Goal: Check status

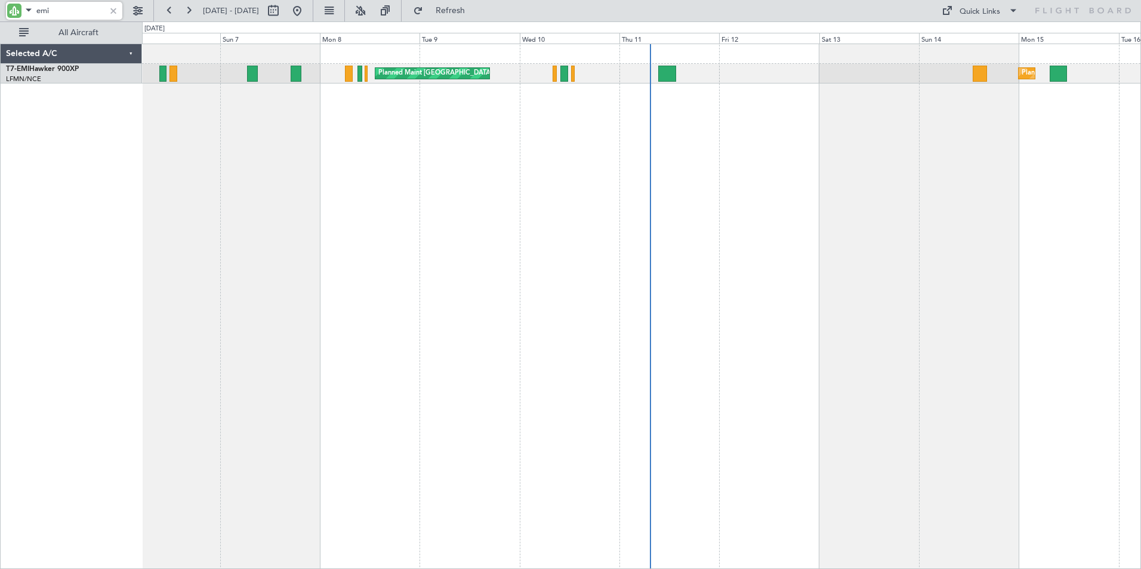
drag, startPoint x: 62, startPoint y: 10, endPoint x: -44, endPoint y: 29, distance: 107.2
click at [0, 29] on html "emi [DATE] - [DATE] Refresh Quick Links All Aircraft Planned Maint [GEOGRAPHIC_…" at bounding box center [570, 284] width 1141 height 569
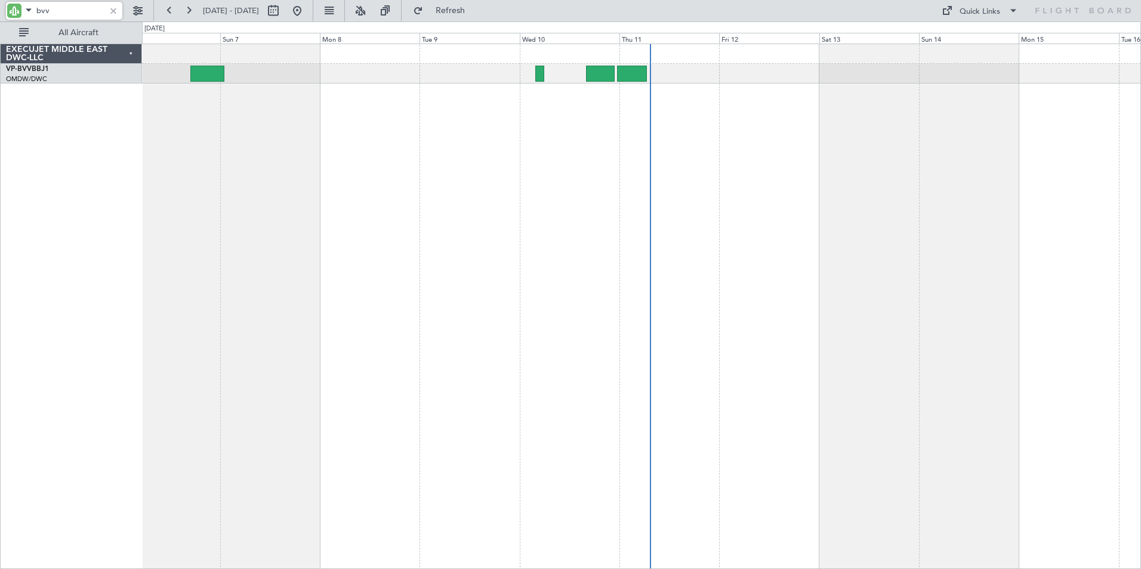
type input "bvv"
click at [116, 10] on div at bounding box center [113, 10] width 13 height 13
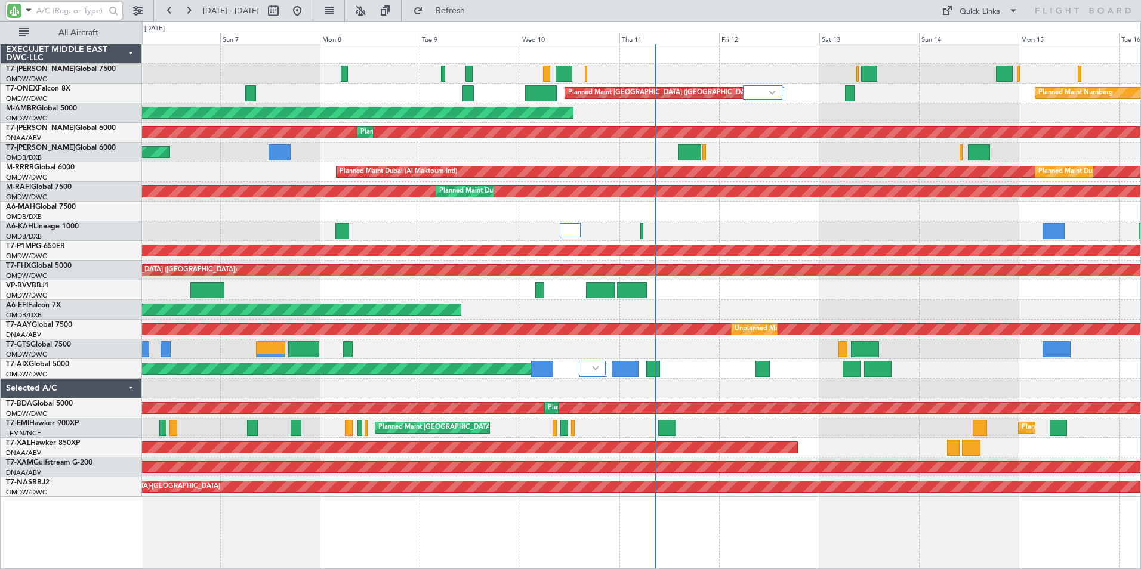
type input "v"
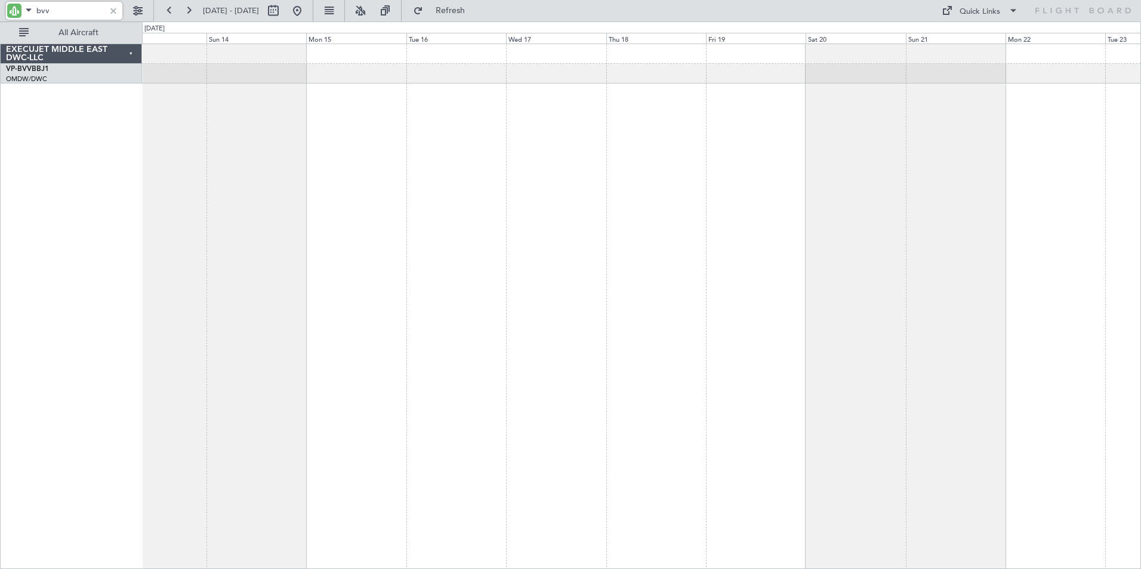
click at [127, 236] on div "EXECUJET MIDDLE EAST DWC-LLC VP-BVV BBJ1 OMDW/DWC Dubai (Al Maktoum Intl) 0 0 S…" at bounding box center [570, 295] width 1141 height 548
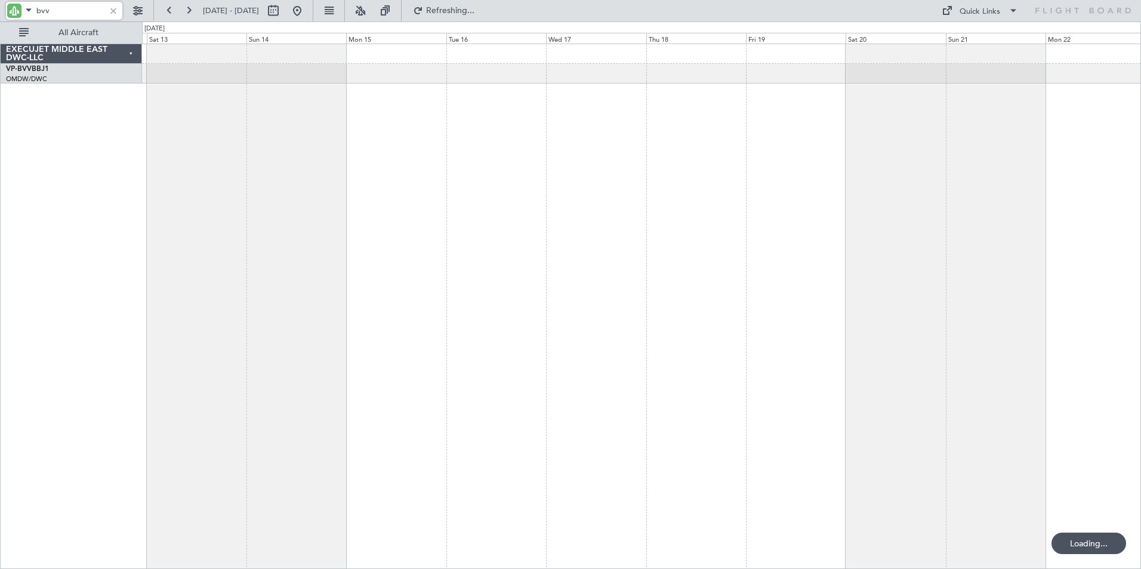
click at [890, 261] on div at bounding box center [641, 307] width 999 height 526
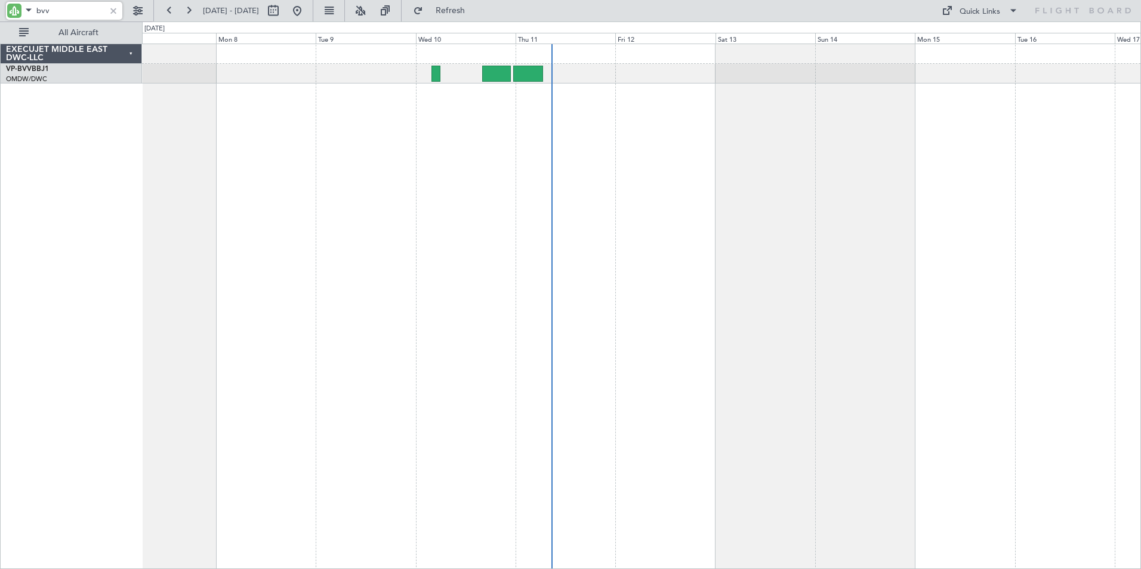
click at [934, 281] on div at bounding box center [641, 307] width 999 height 526
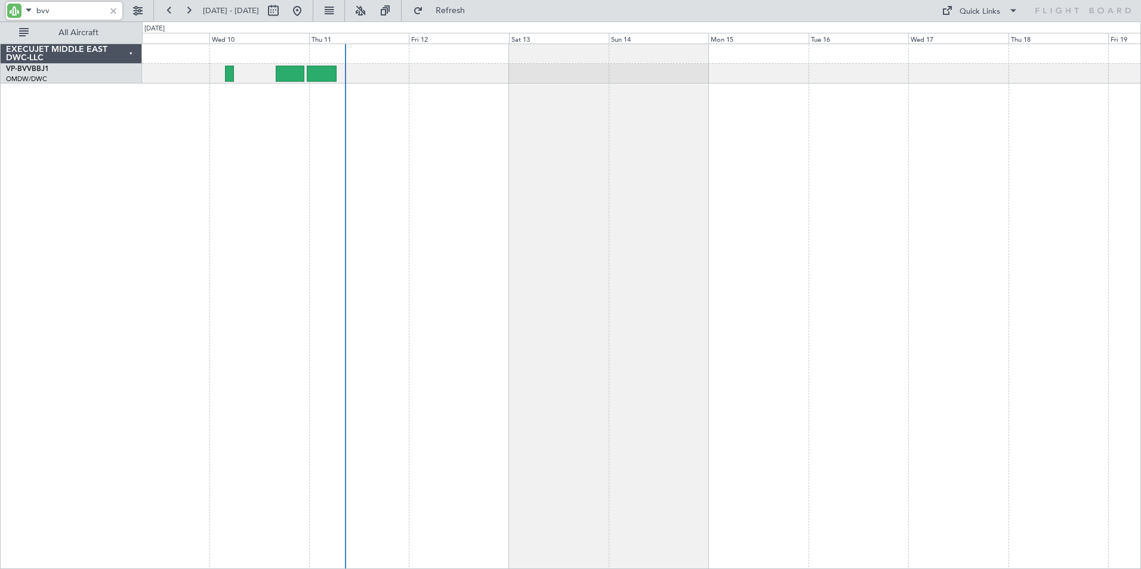
click at [682, 186] on div at bounding box center [641, 307] width 999 height 526
drag, startPoint x: 56, startPoint y: 12, endPoint x: -4, endPoint y: 10, distance: 60.3
click at [0, 10] on html "bvv [DATE] - [DATE] Refresh Quick Links All Aircraft EXECUJET MIDDLE EAST DWC-L…" at bounding box center [570, 284] width 1141 height 569
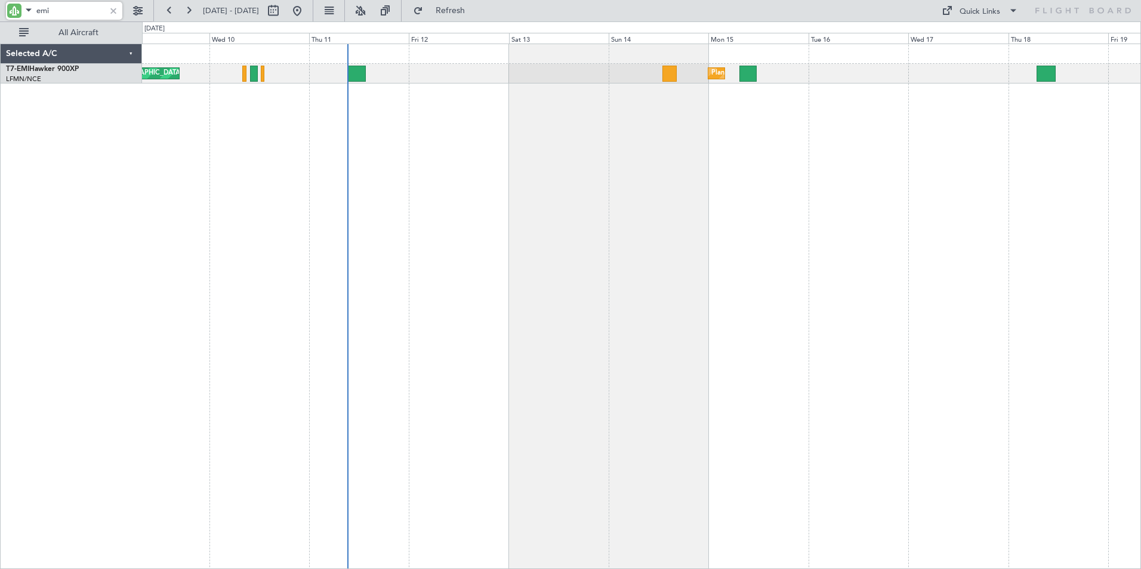
drag, startPoint x: 74, startPoint y: 14, endPoint x: -122, endPoint y: 11, distance: 195.8
click at [0, 11] on html "emi [DATE] - [DATE] Refresh Quick Links All Aircraft Planned Maint [GEOGRAPHIC_…" at bounding box center [570, 284] width 1141 height 569
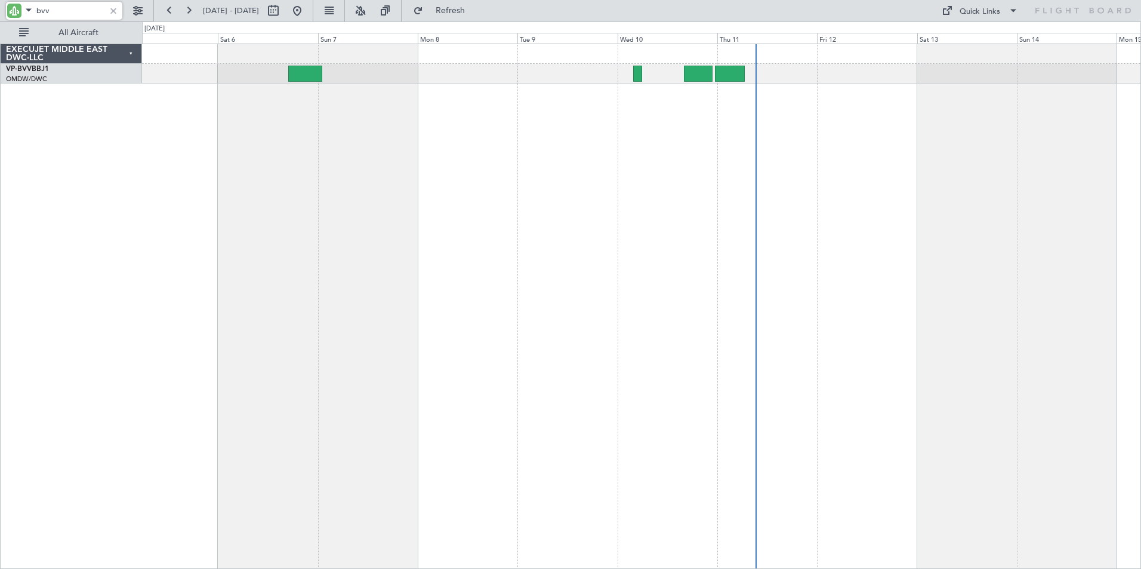
click at [666, 276] on div "Planned Maint Dubai (Al Maktoum Intl)" at bounding box center [641, 307] width 999 height 526
type input "bvv"
